Goal: Information Seeking & Learning: Check status

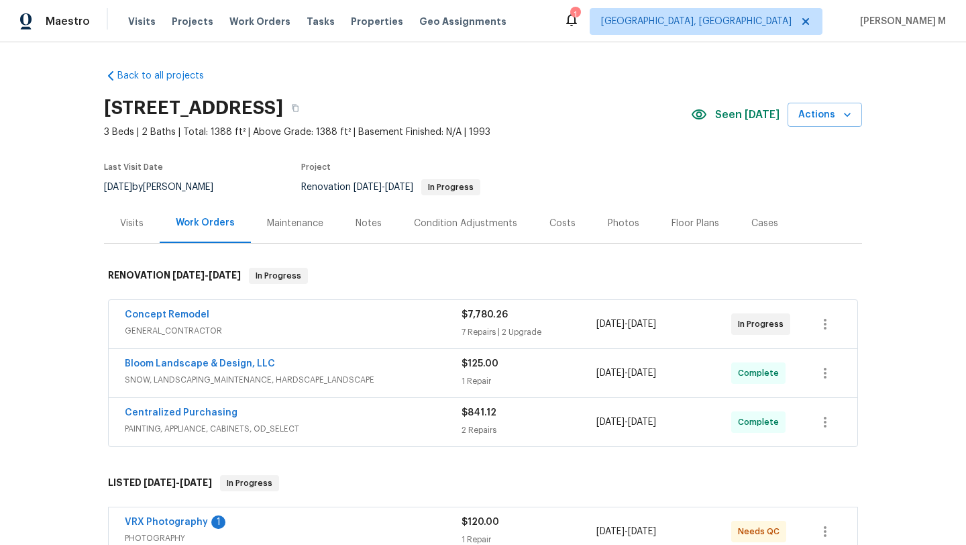
click at [315, 304] on div "Concept Remodel GENERAL_CONTRACTOR $7,780.26 7 Repairs | 2 Upgrade [DATE] - [DA…" at bounding box center [483, 324] width 748 height 48
click at [318, 319] on div "Concept Remodel" at bounding box center [293, 316] width 337 height 16
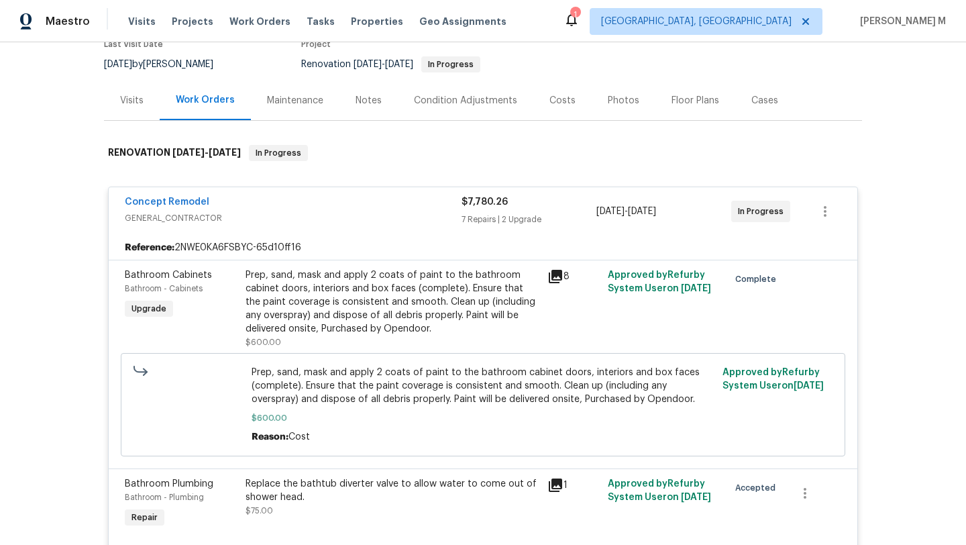
scroll to position [130, 0]
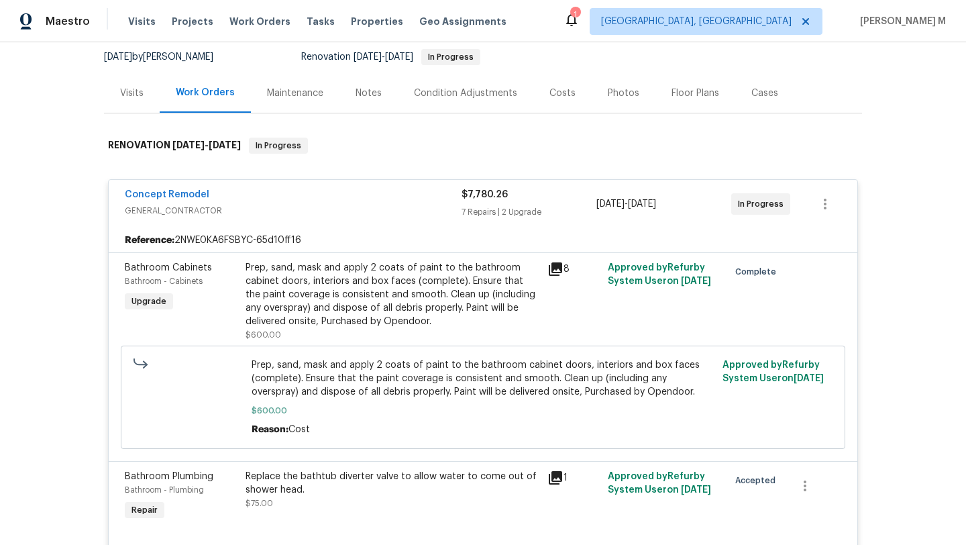
click at [370, 207] on span "GENERAL_CONTRACTOR" at bounding box center [293, 210] width 337 height 13
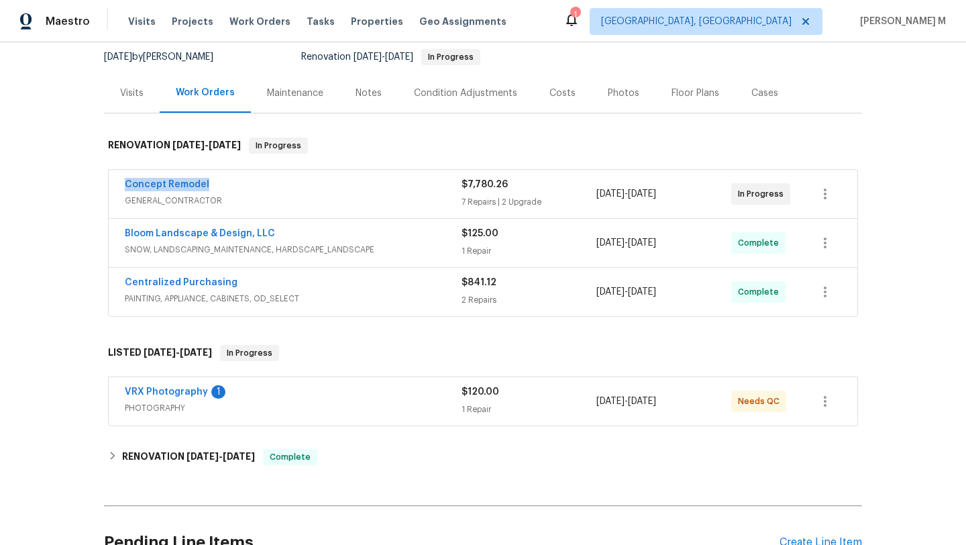
drag, startPoint x: 115, startPoint y: 185, endPoint x: 236, endPoint y: 185, distance: 121.4
click at [237, 185] on div "Concept Remodel GENERAL_CONTRACTOR $7,780.26 7 Repairs | 2 Upgrade [DATE] - [DA…" at bounding box center [483, 194] width 748 height 48
copy link "Concept Remodel"
click at [181, 180] on link "Concept Remodel" at bounding box center [167, 184] width 84 height 9
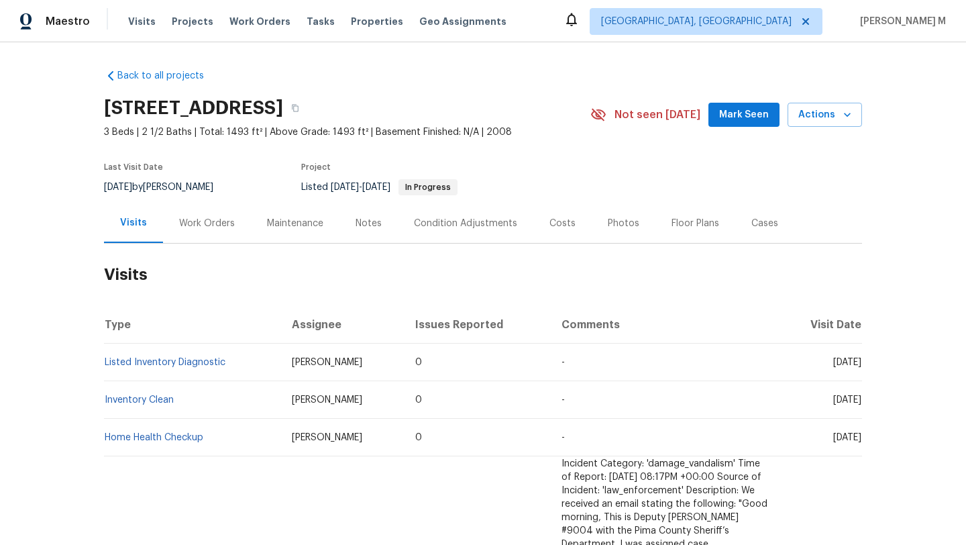
click at [199, 220] on div "Work Orders" at bounding box center [207, 223] width 56 height 13
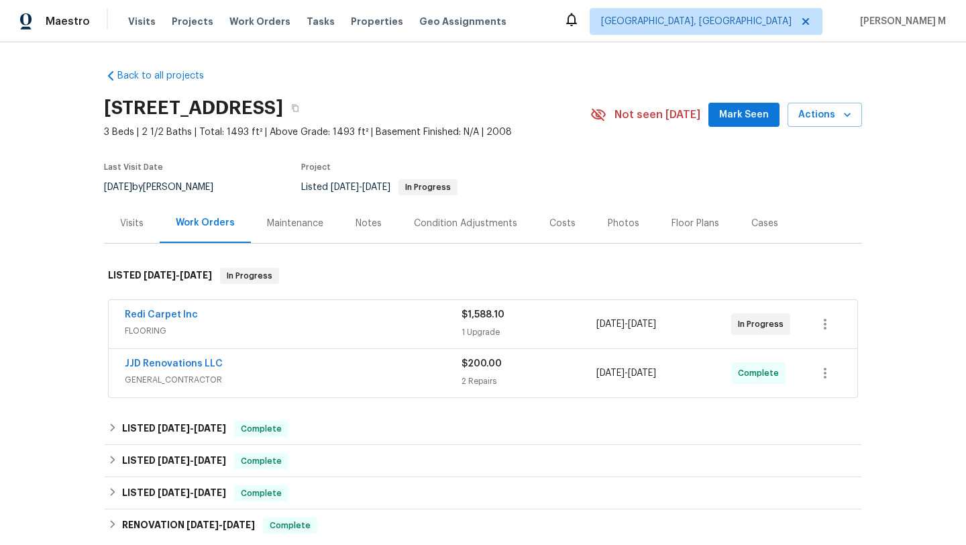
click at [301, 325] on span "FLOORING" at bounding box center [293, 330] width 337 height 13
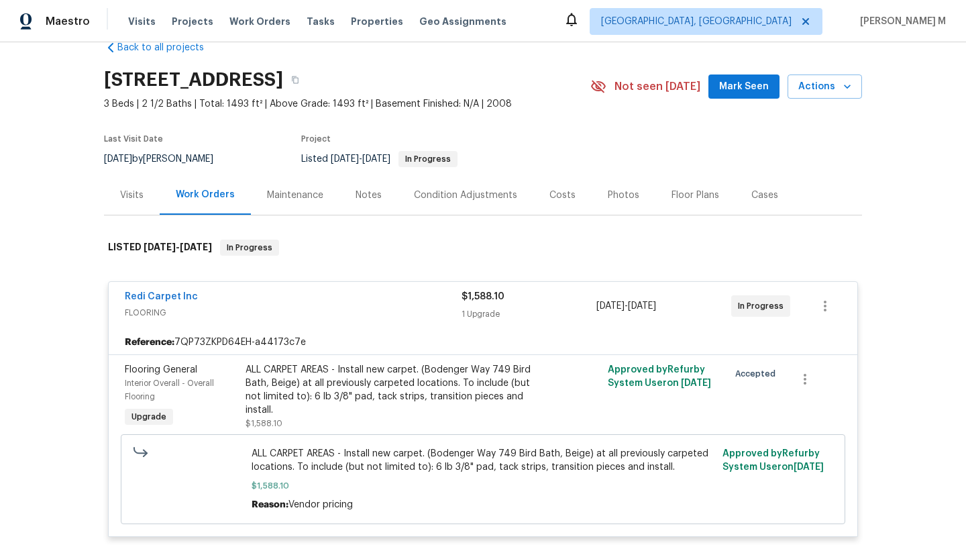
scroll to position [87, 0]
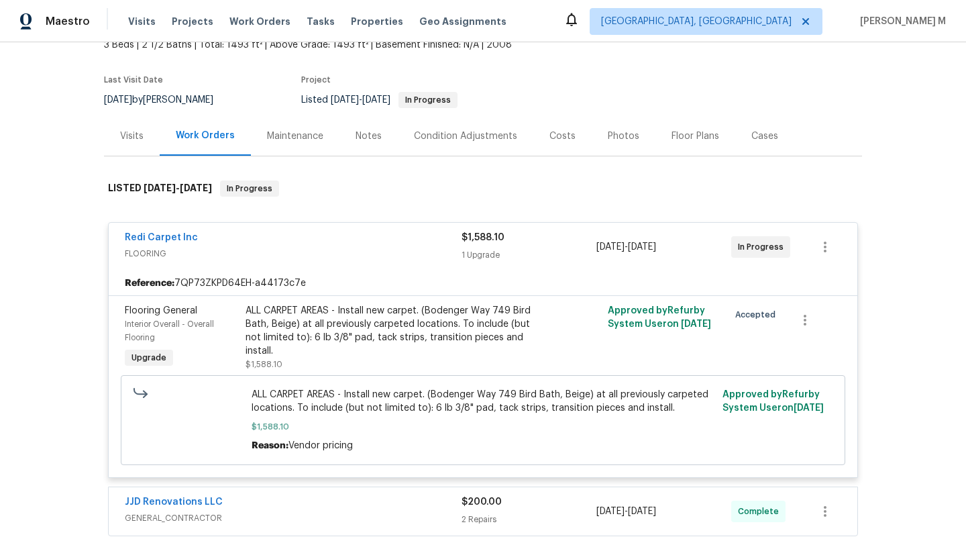
click at [133, 143] on div "Visits" at bounding box center [132, 136] width 56 height 40
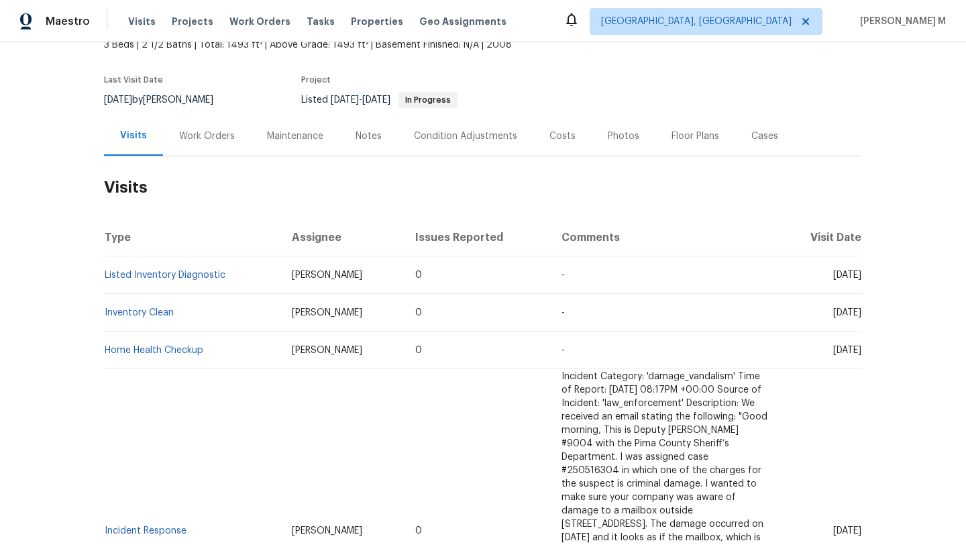
drag, startPoint x: 806, startPoint y: 276, endPoint x: 829, endPoint y: 273, distance: 23.0
click at [833, 273] on span "Mon, Jul 28 2025" at bounding box center [847, 274] width 28 height 9
copy span "Jul 28"
click at [205, 138] on div "Work Orders" at bounding box center [207, 135] width 56 height 13
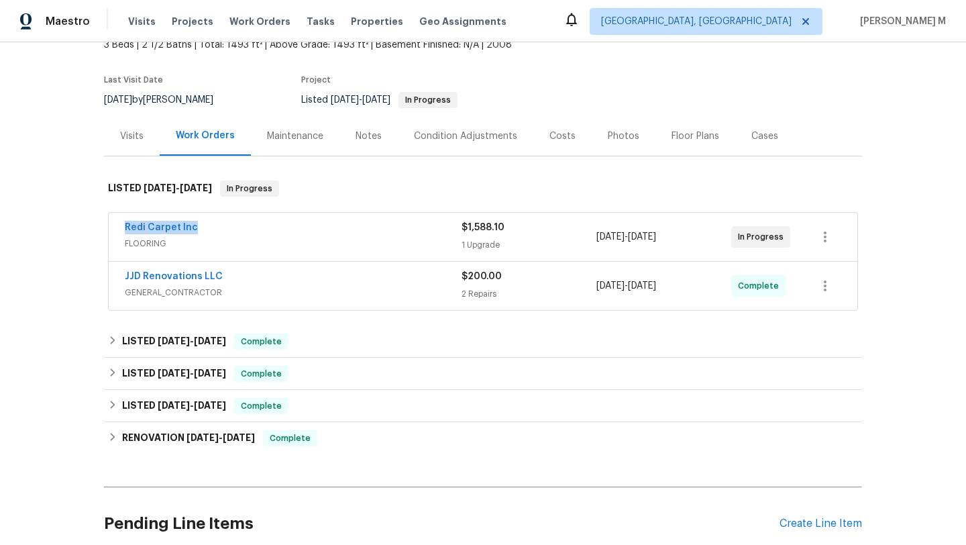
drag, startPoint x: 108, startPoint y: 229, endPoint x: 249, endPoint y: 229, distance: 141.5
click at [249, 229] on div "Redi Carpet Inc FLOORING $1,588.10 1 Upgrade 8/21/2025 - 8/22/2025 In Progress" at bounding box center [483, 237] width 748 height 48
copy link "Redi Carpet Inc"
copy span "8/21/2025 - 8/22/2025"
drag, startPoint x: 592, startPoint y: 235, endPoint x: 684, endPoint y: 239, distance: 92.0
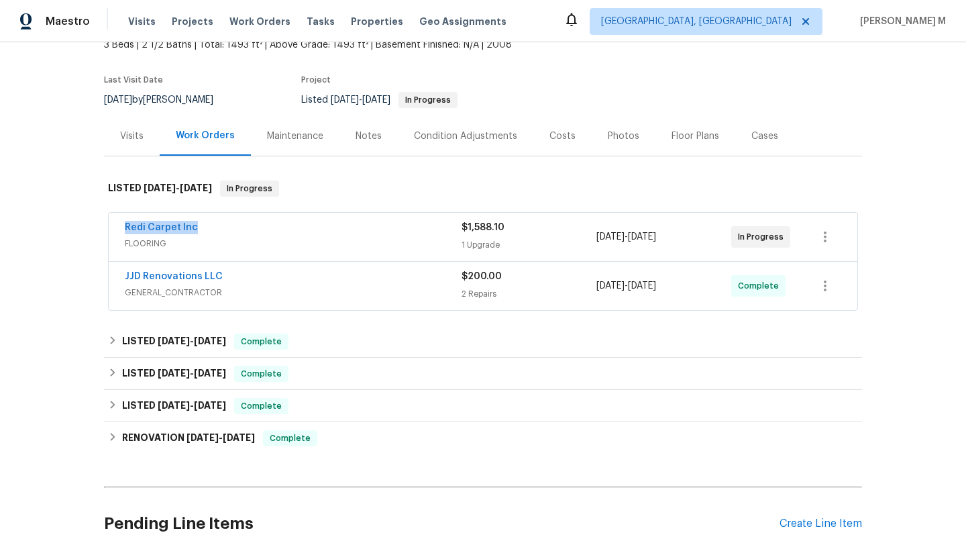
click at [656, 239] on span "8/21/2025 - 8/22/2025" at bounding box center [626, 236] width 60 height 13
